Goal: Transaction & Acquisition: Subscribe to service/newsletter

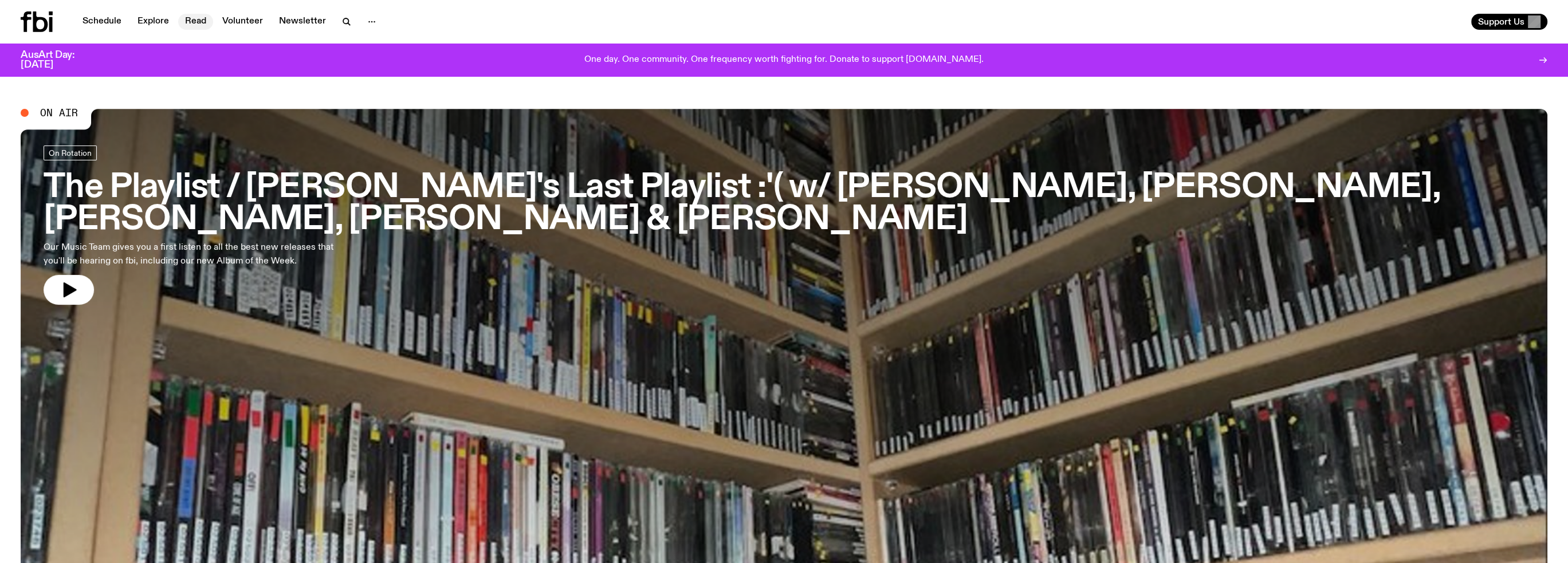
click at [198, 18] on link "Read" at bounding box center [195, 22] width 35 height 16
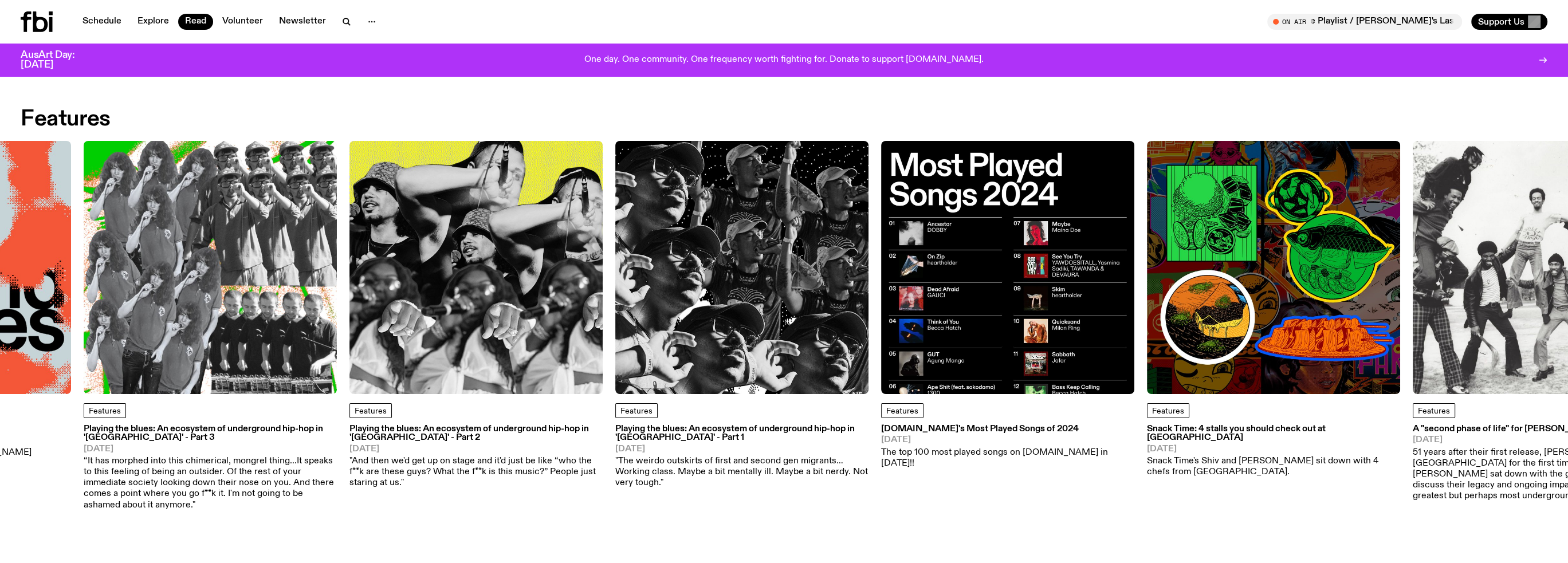
drag, startPoint x: 1377, startPoint y: 298, endPoint x: 408, endPoint y: 330, distance: 969.5
click at [615, 332] on img at bounding box center [742, 268] width 253 height 253
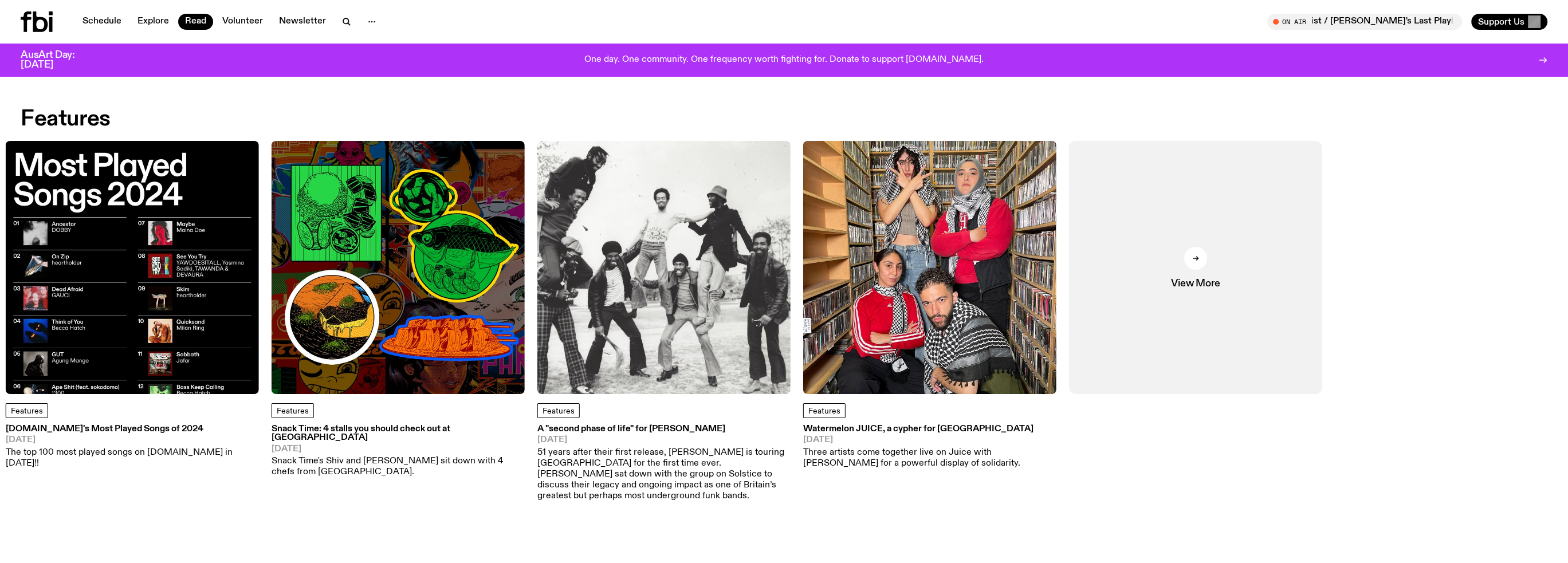
drag, startPoint x: 1433, startPoint y: 303, endPoint x: 811, endPoint y: 363, distance: 624.9
click at [811, 363] on img at bounding box center [930, 268] width 253 height 253
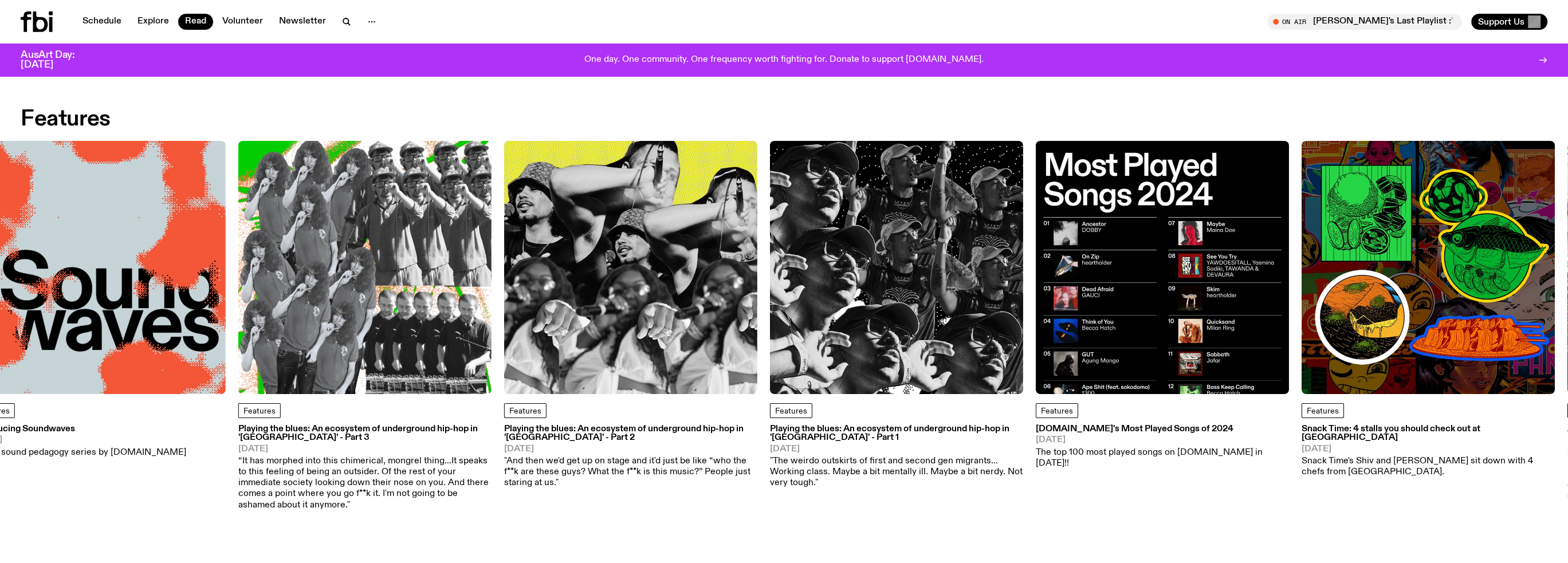
drag, startPoint x: 142, startPoint y: 311, endPoint x: 979, endPoint y: 309, distance: 837.0
click at [981, 309] on img at bounding box center [897, 268] width 253 height 253
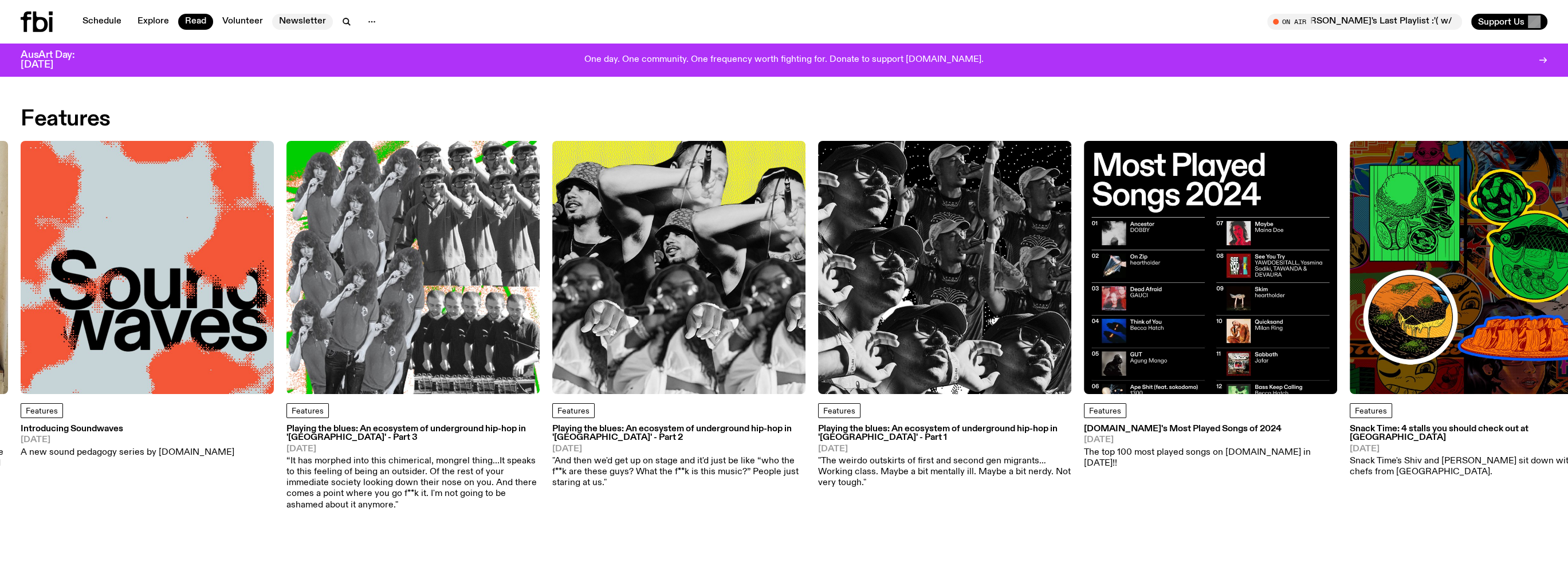
click at [293, 17] on link "Newsletter" at bounding box center [303, 22] width 61 height 16
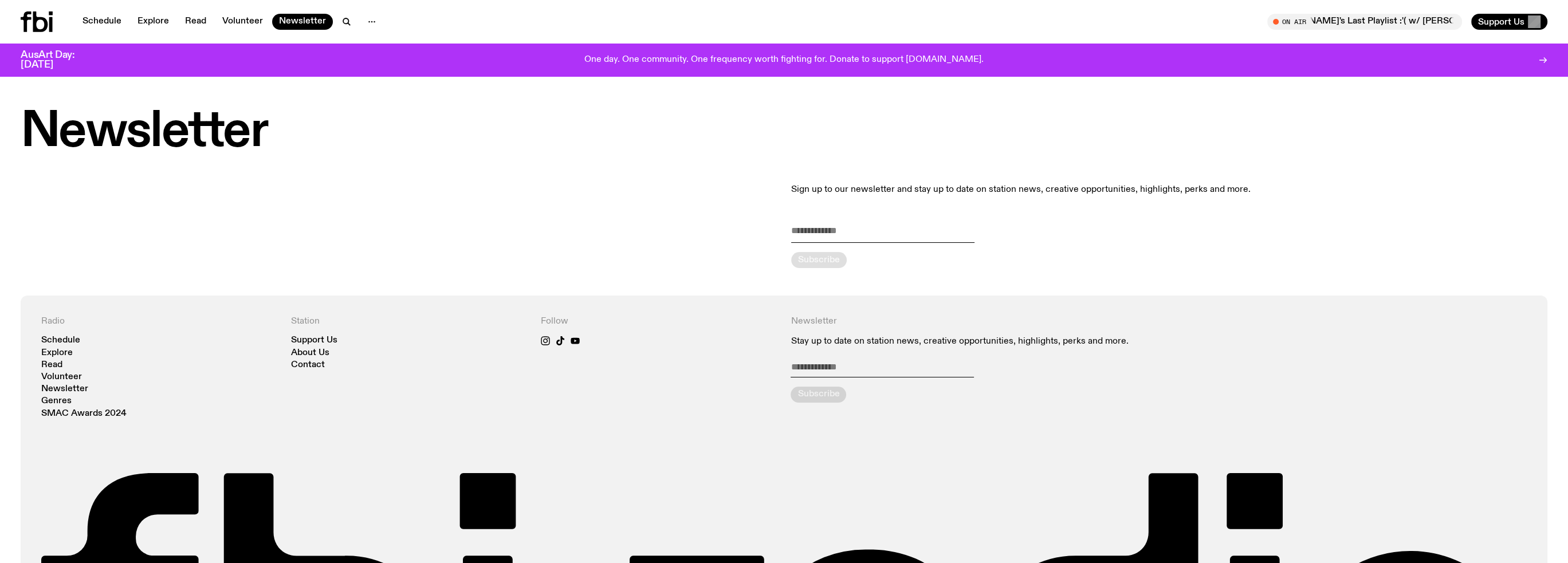
click at [859, 229] on input "email" at bounding box center [883, 233] width 183 height 19
type input "**********"
click at [824, 259] on icon "submit" at bounding box center [819, 260] width 14 height 14
